Goal: Transaction & Acquisition: Purchase product/service

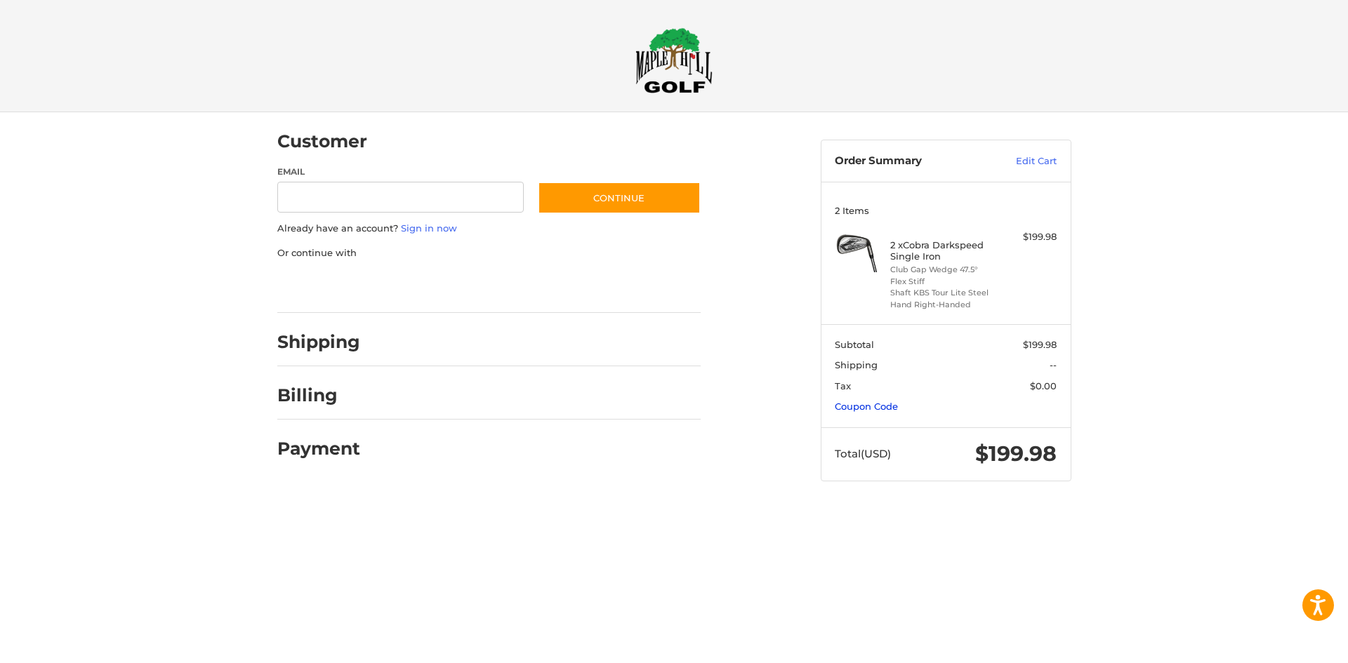
click at [894, 406] on link "Coupon Code" at bounding box center [866, 406] width 63 height 11
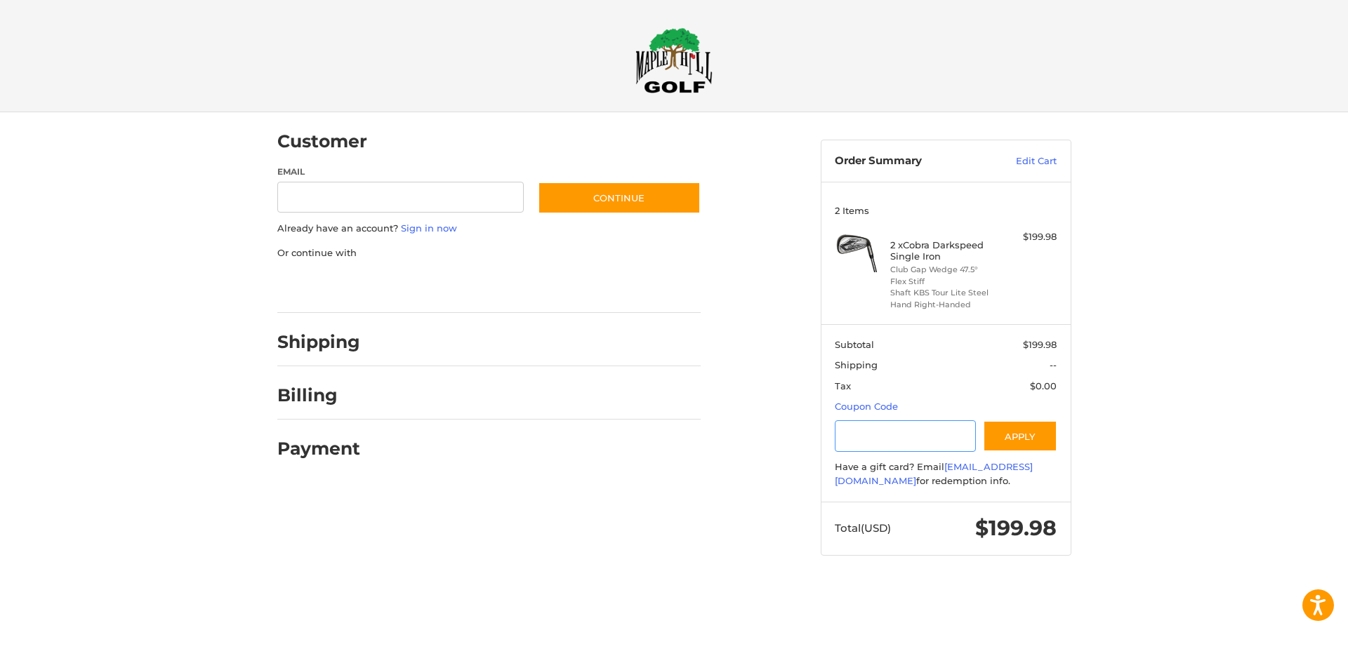
paste input "*********"
type input "*********"
click at [1011, 443] on button "Apply" at bounding box center [1020, 437] width 74 height 32
